Goal: Task Accomplishment & Management: Use online tool/utility

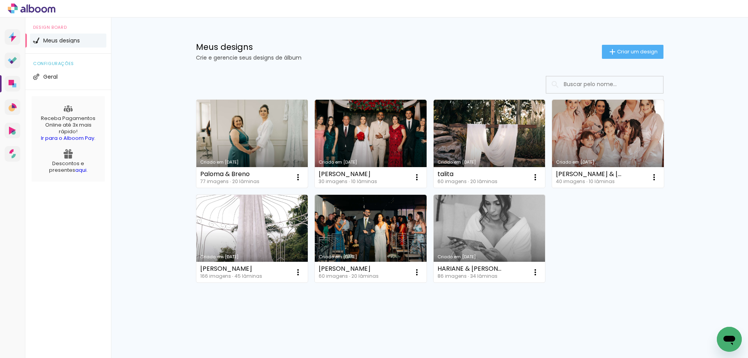
click at [268, 148] on link "Criado em [DATE]" at bounding box center [252, 144] width 112 height 88
